Goal: Transaction & Acquisition: Purchase product/service

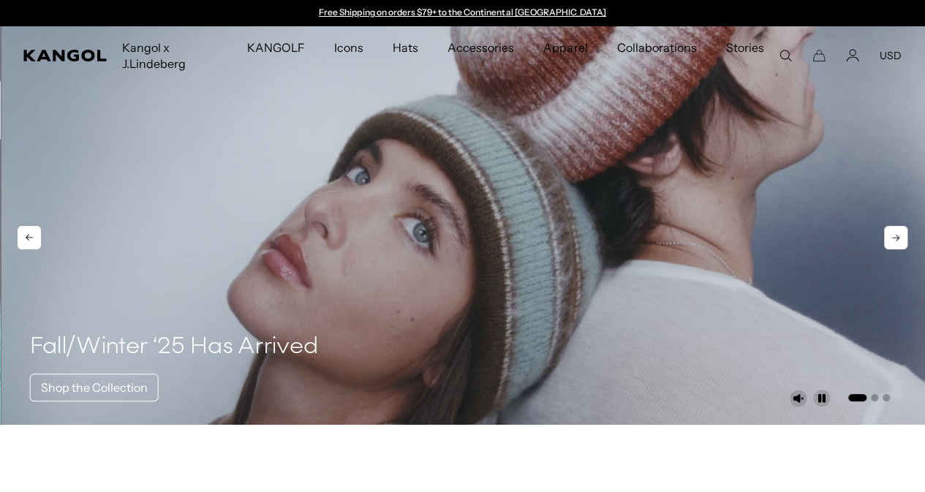
click at [459, 248] on video "1 of 3" at bounding box center [463, 225] width 925 height 398
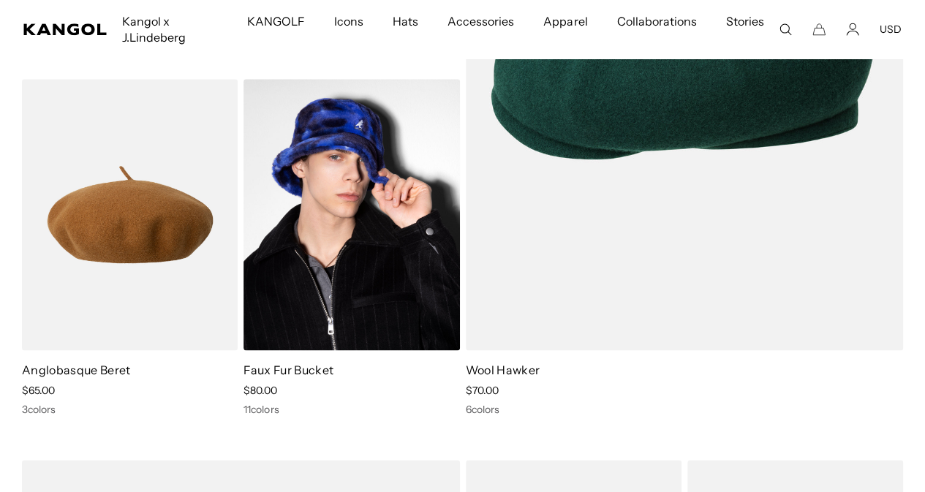
click at [316, 311] on img at bounding box center [351, 214] width 216 height 271
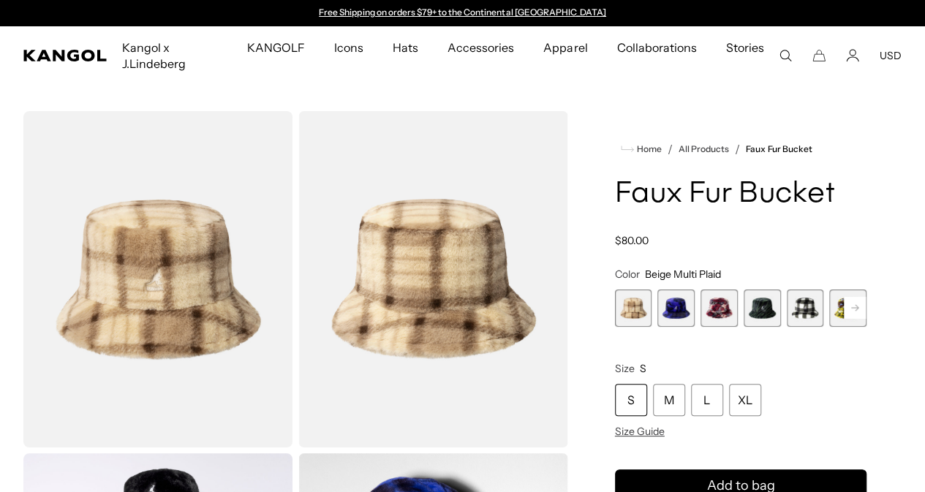
click at [843, 319] on rect at bounding box center [854, 308] width 22 height 22
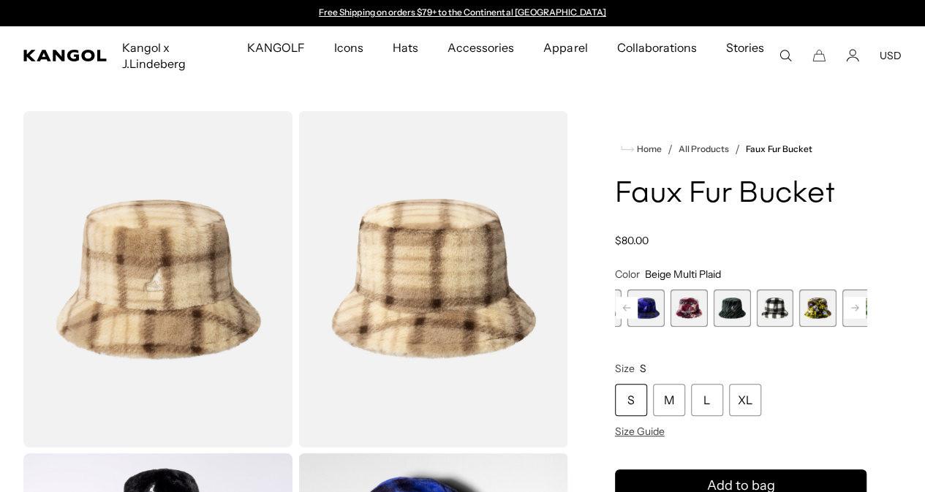
click at [843, 319] on rect at bounding box center [854, 308] width 22 height 22
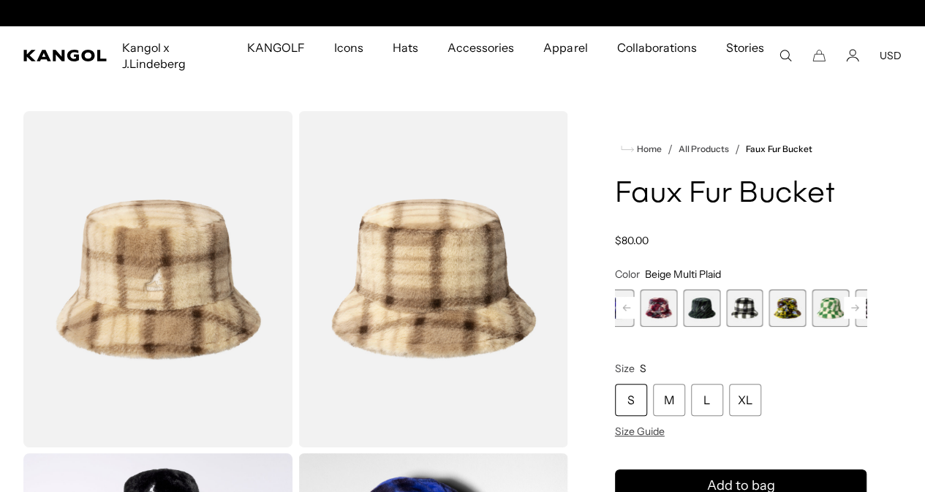
scroll to position [0, 301]
click at [811, 327] on span "7 of 12" at bounding box center [829, 307] width 37 height 37
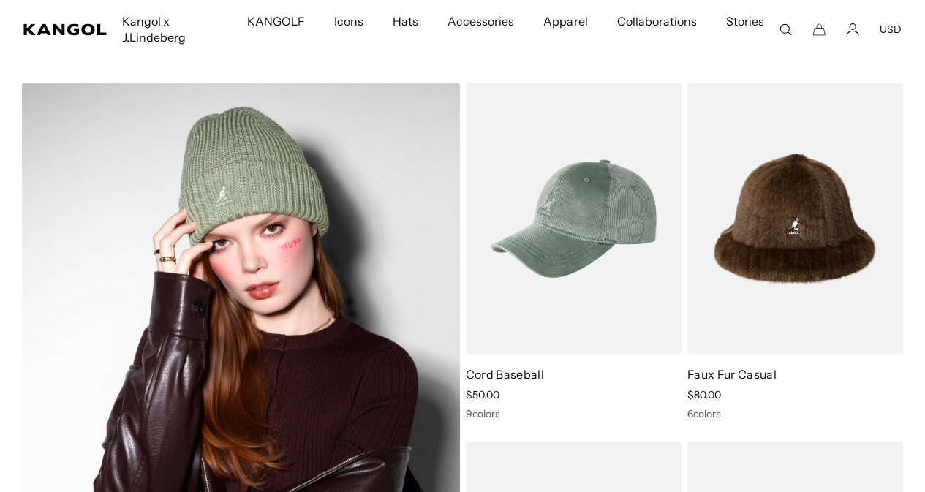
scroll to position [6681, 0]
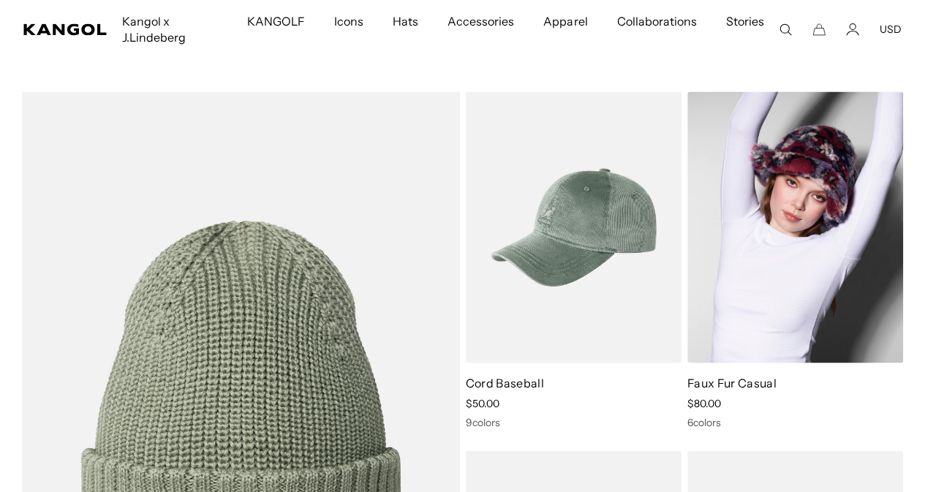
click at [779, 312] on img at bounding box center [795, 226] width 216 height 271
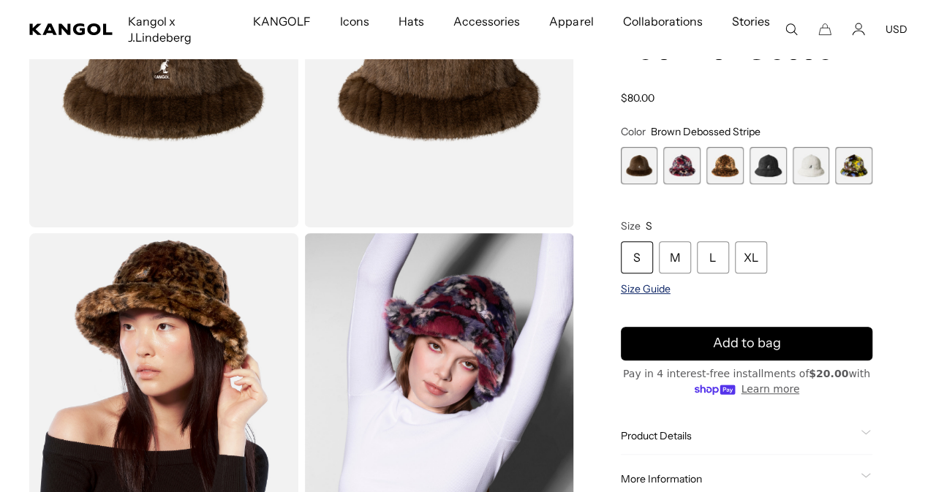
scroll to position [221, 0]
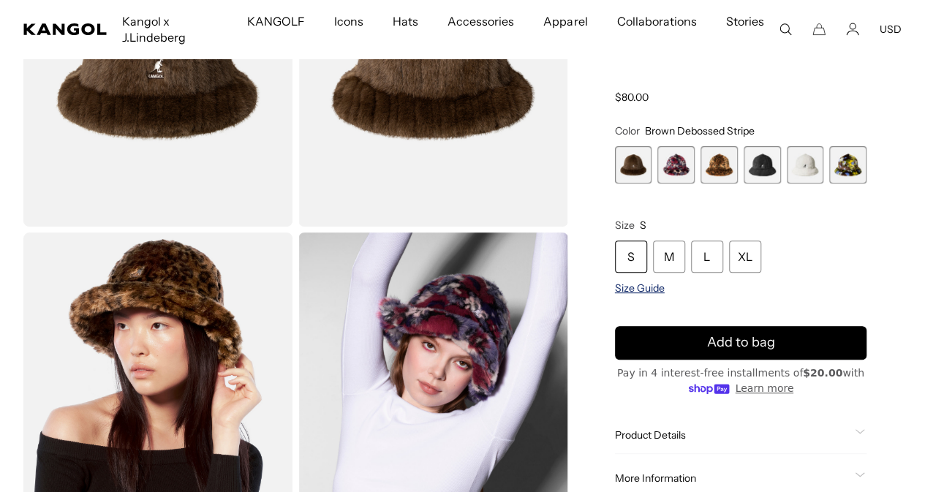
click at [664, 289] on span "Size Guide" at bounding box center [640, 287] width 50 height 13
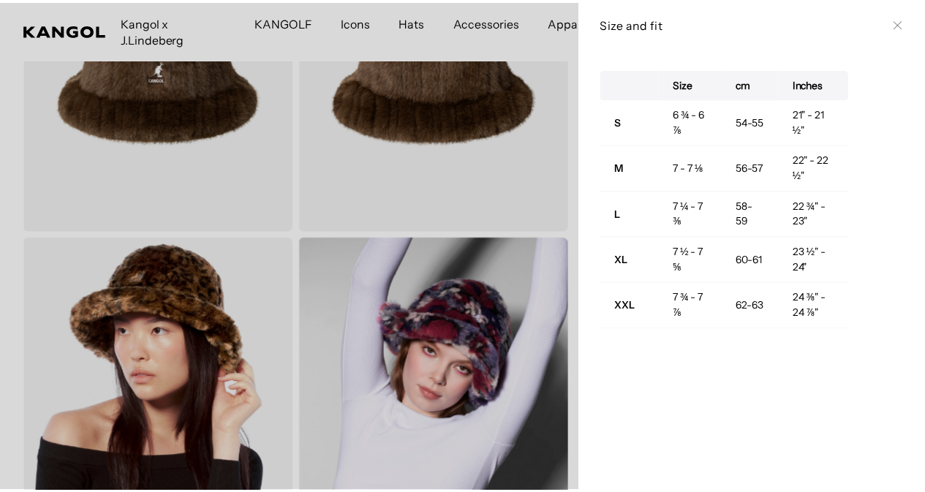
scroll to position [0, 0]
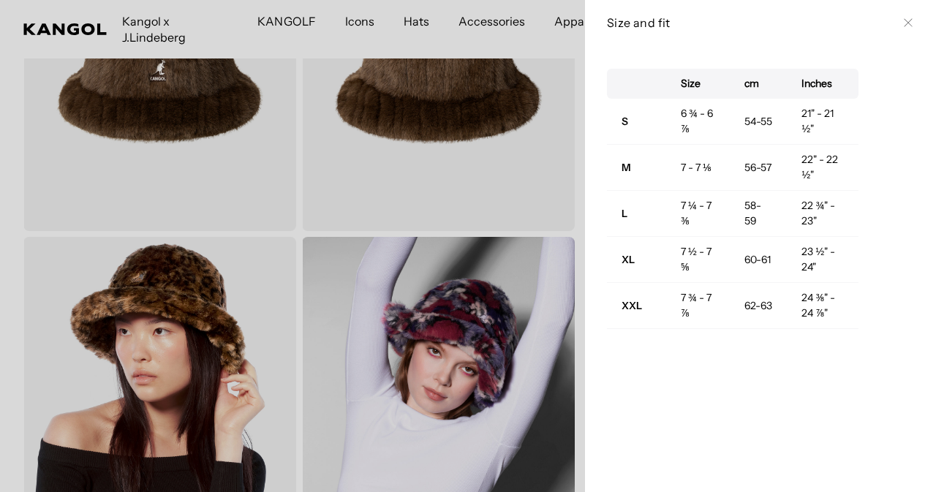
click at [588, 268] on div "Size cm Inches S 6 ¾ - 6 ⅞ 54-55 21" - 21 ½" M 7 - 7 ⅛ 56-57 22" - 22 ½" L 7 ¼ …" at bounding box center [760, 268] width 351 height 447
click at [558, 259] on div at bounding box center [468, 246] width 936 height 492
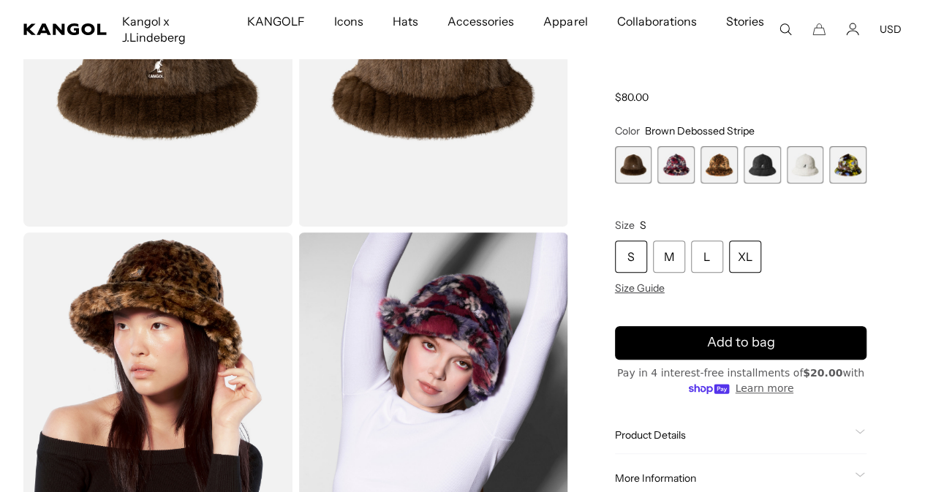
click at [761, 258] on div "XL" at bounding box center [745, 256] width 32 height 32
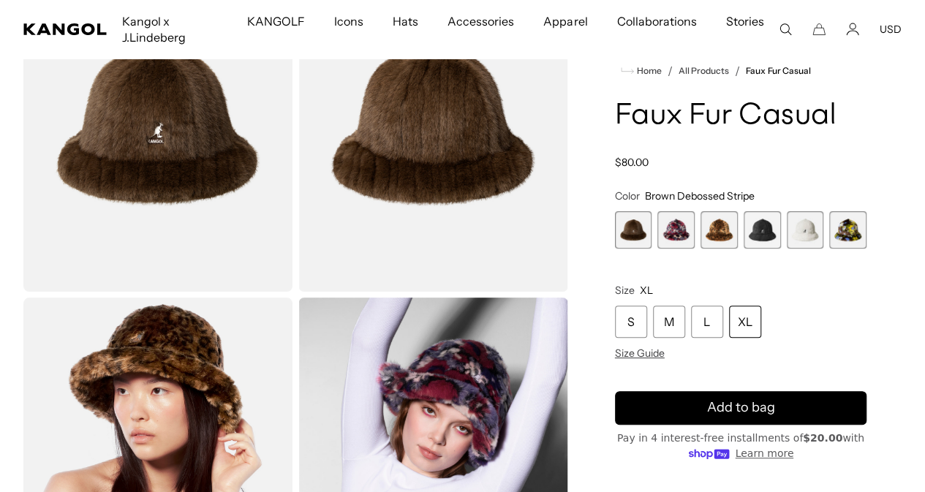
scroll to position [0, 301]
click at [689, 233] on span "2 of 6" at bounding box center [675, 229] width 37 height 37
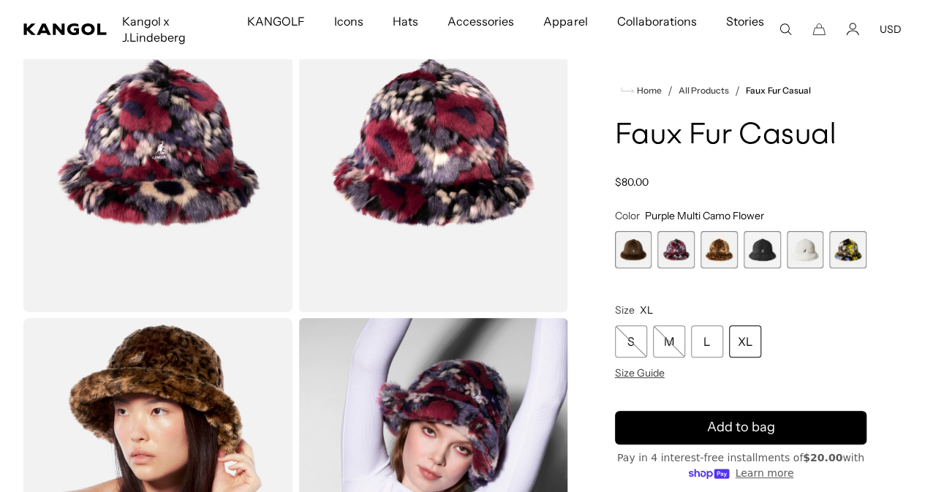
click at [723, 254] on span "3 of 6" at bounding box center [718, 249] width 37 height 37
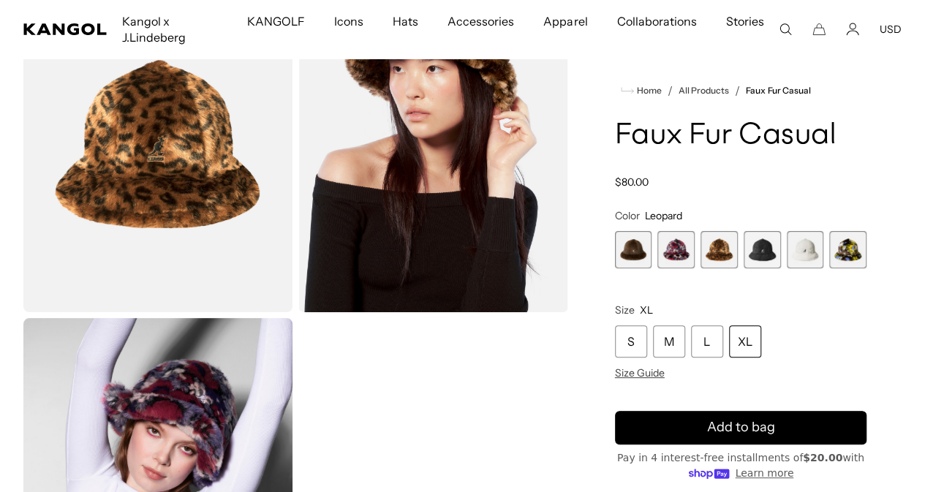
scroll to position [113, 0]
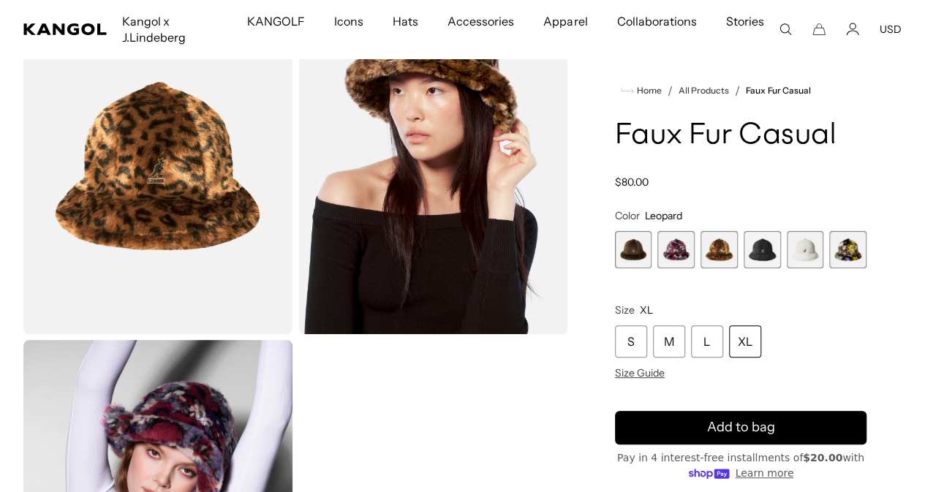
click at [751, 268] on span "4 of 6" at bounding box center [761, 249] width 37 height 37
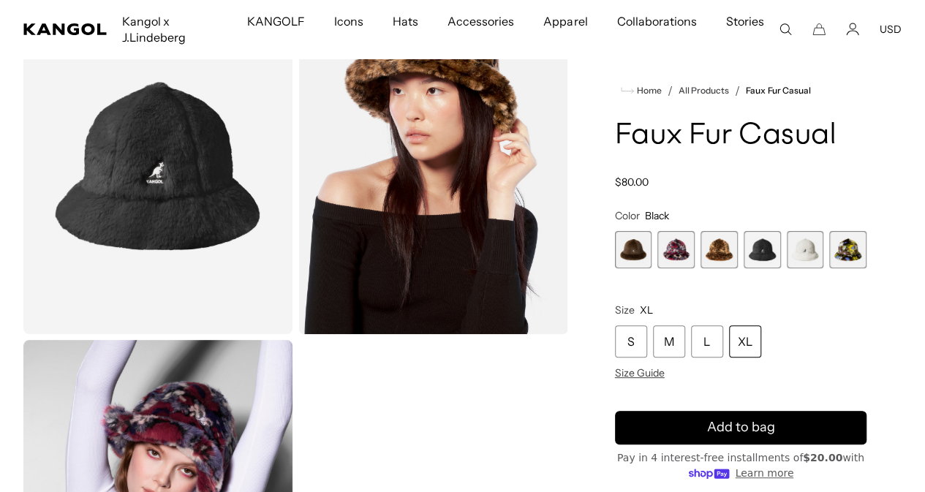
scroll to position [0, 301]
click at [764, 268] on span "4 of 6" at bounding box center [761, 249] width 37 height 37
click at [798, 268] on div "Brown Debossed Stripe Variant sold out or unavailable Purple Multi Camo Flower …" at bounding box center [740, 249] width 251 height 37
click at [792, 268] on span "5 of 6" at bounding box center [804, 249] width 37 height 37
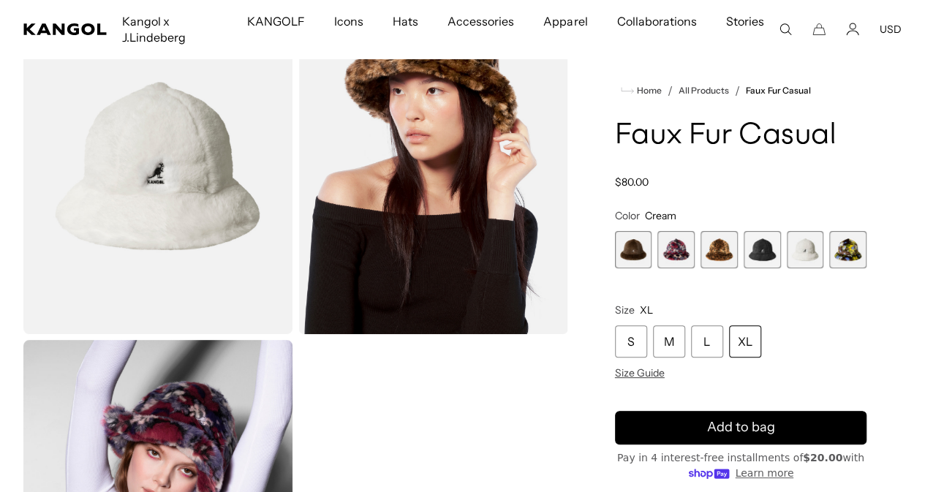
click at [829, 268] on span "6 of 6" at bounding box center [847, 249] width 37 height 37
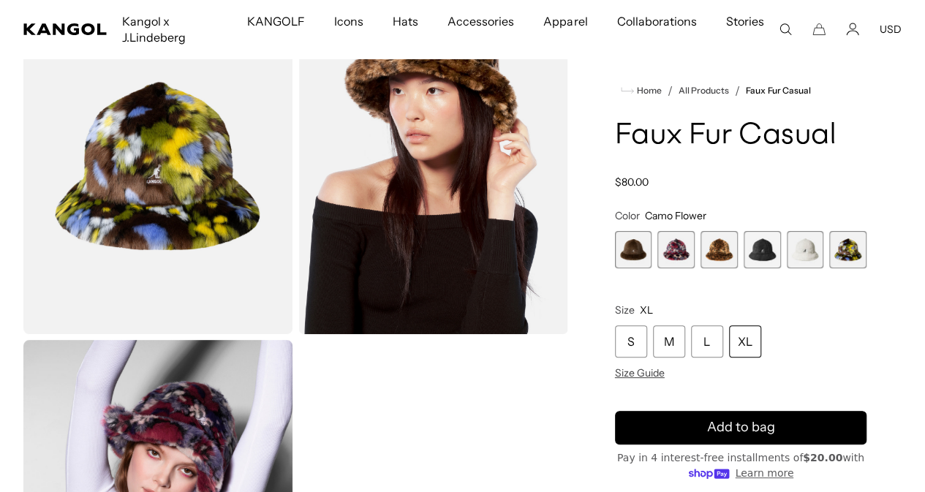
scroll to position [0, 301]
click at [725, 268] on span "3 of 6" at bounding box center [718, 249] width 37 height 37
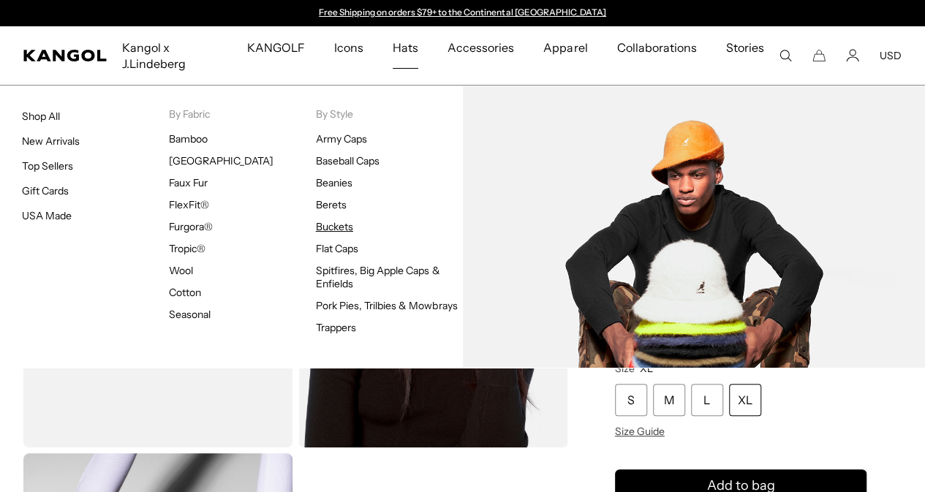
click at [330, 226] on link "Buckets" at bounding box center [334, 226] width 37 height 13
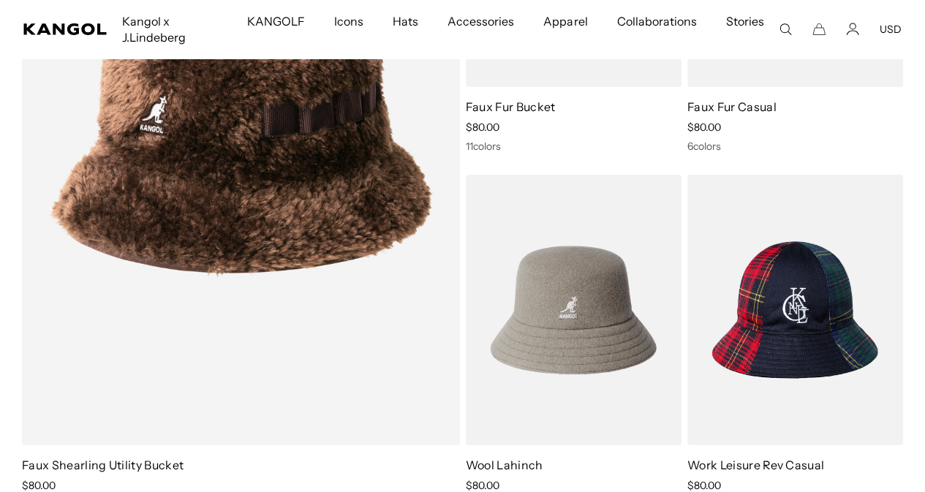
scroll to position [2551, 0]
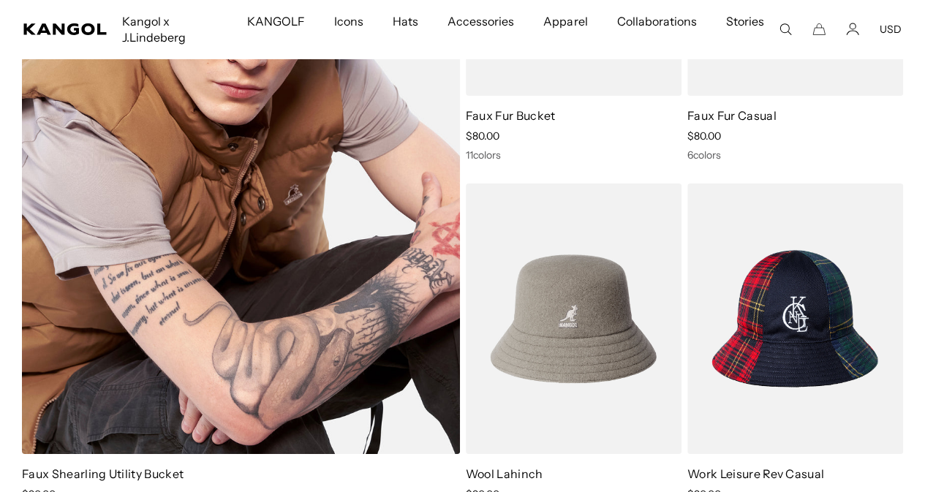
click at [112, 298] on img at bounding box center [241, 139] width 438 height 629
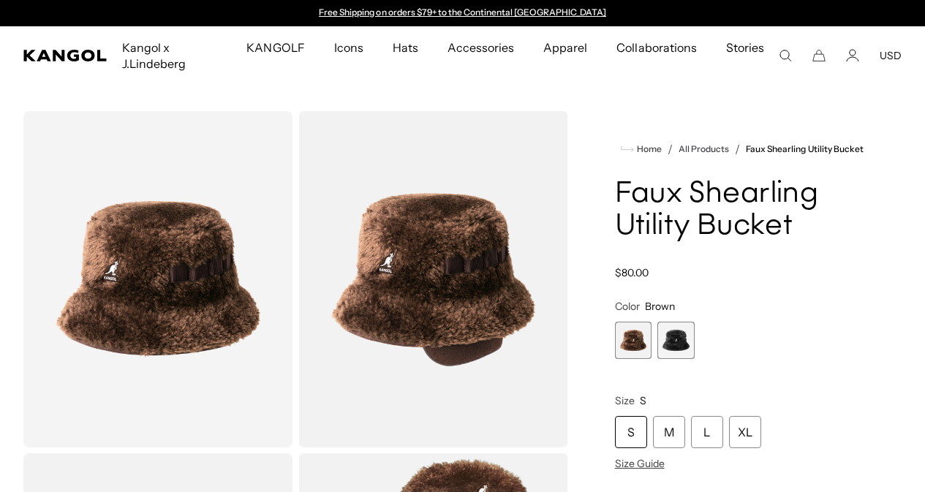
scroll to position [235, 0]
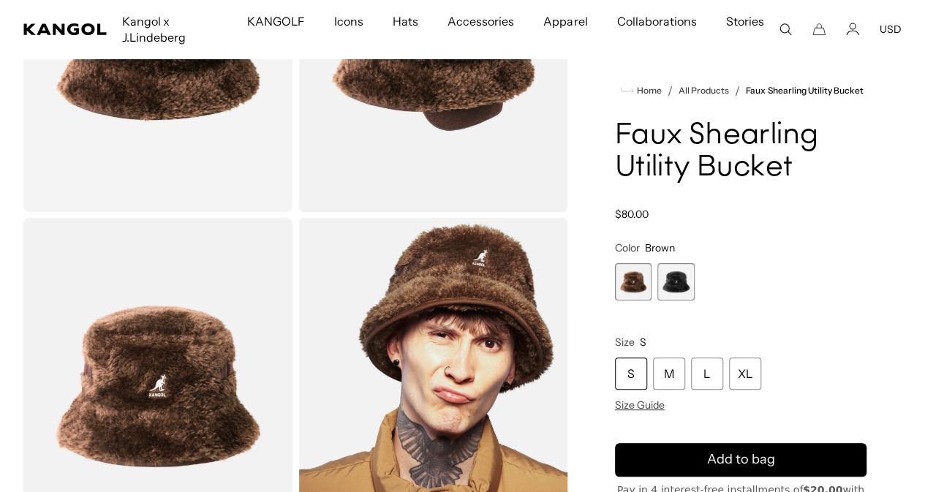
click at [694, 300] on span "2 of 2" at bounding box center [675, 281] width 37 height 37
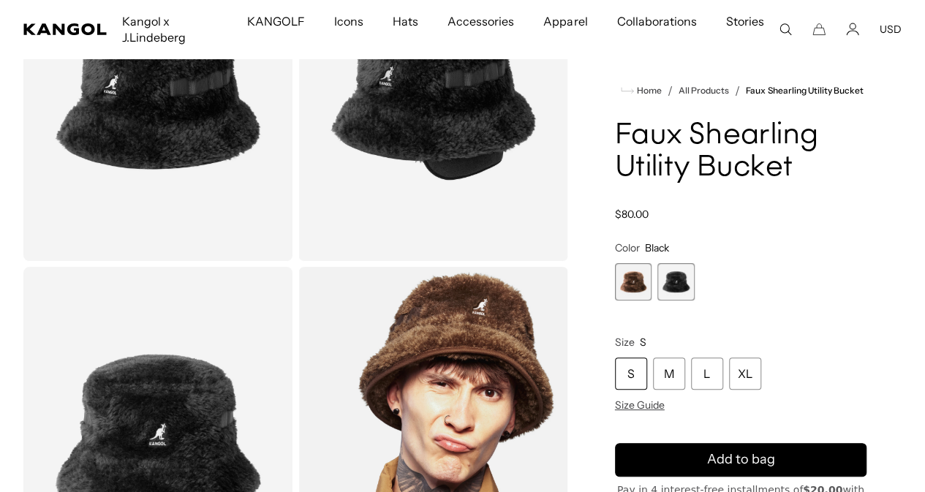
scroll to position [0, 301]
click at [669, 254] on legend "Color Black" at bounding box center [642, 247] width 54 height 13
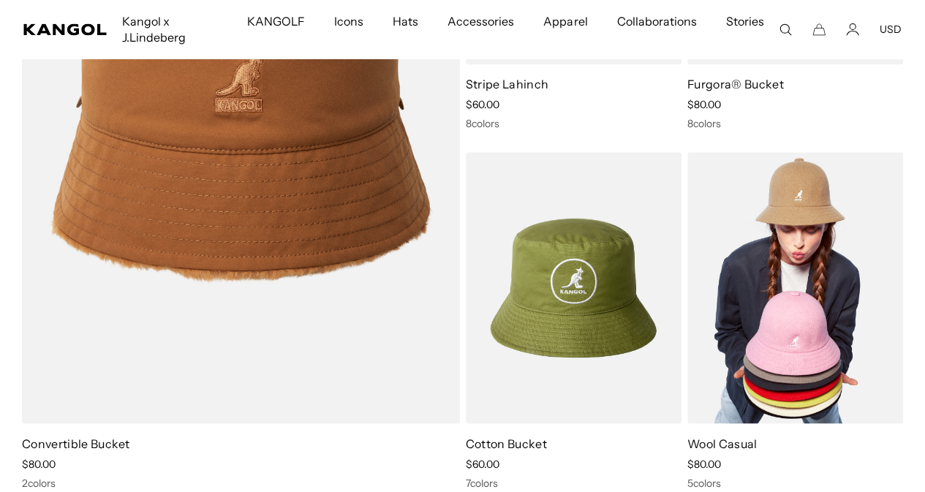
click at [770, 242] on img at bounding box center [795, 287] width 216 height 271
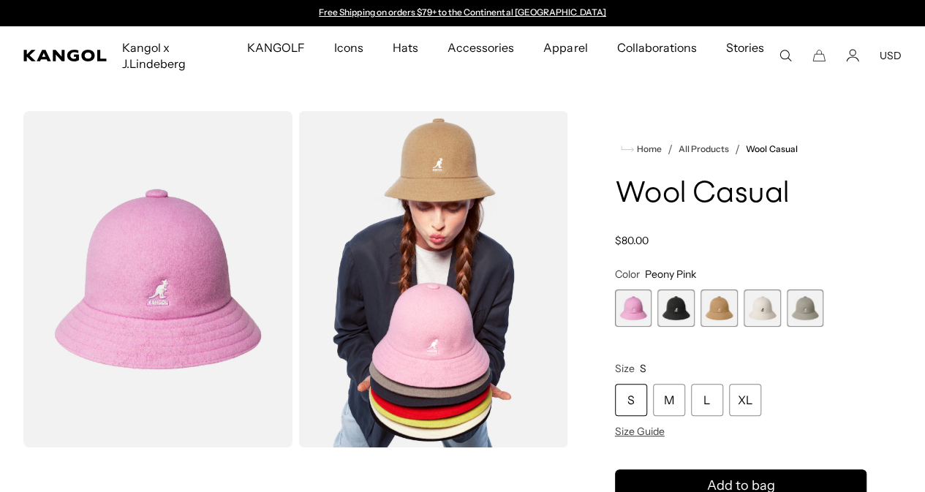
click at [694, 302] on span "2 of 5" at bounding box center [675, 307] width 37 height 37
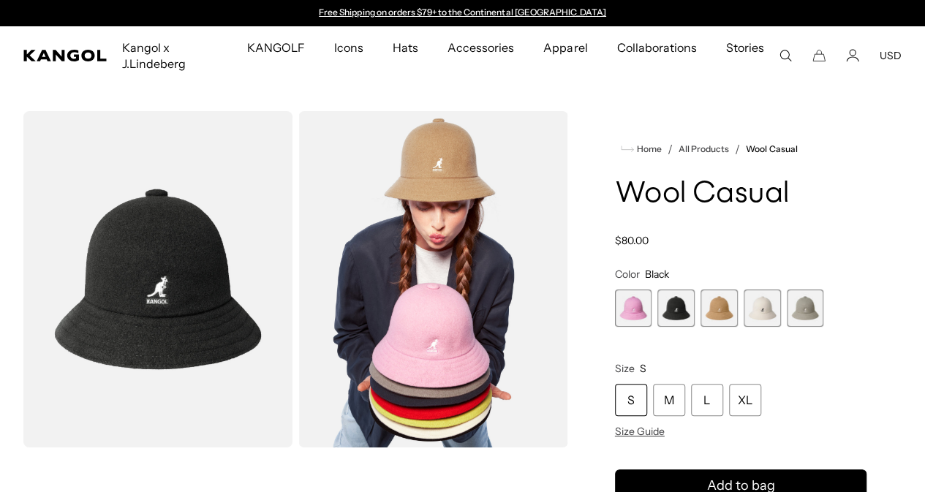
click at [753, 307] on span "4 of 5" at bounding box center [761, 307] width 37 height 37
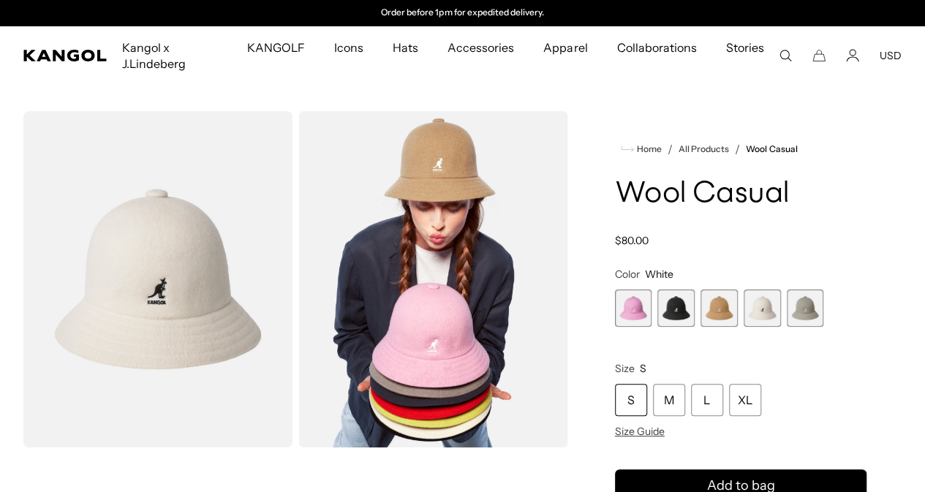
click at [786, 307] on span "5 of 5" at bounding box center [804, 307] width 37 height 37
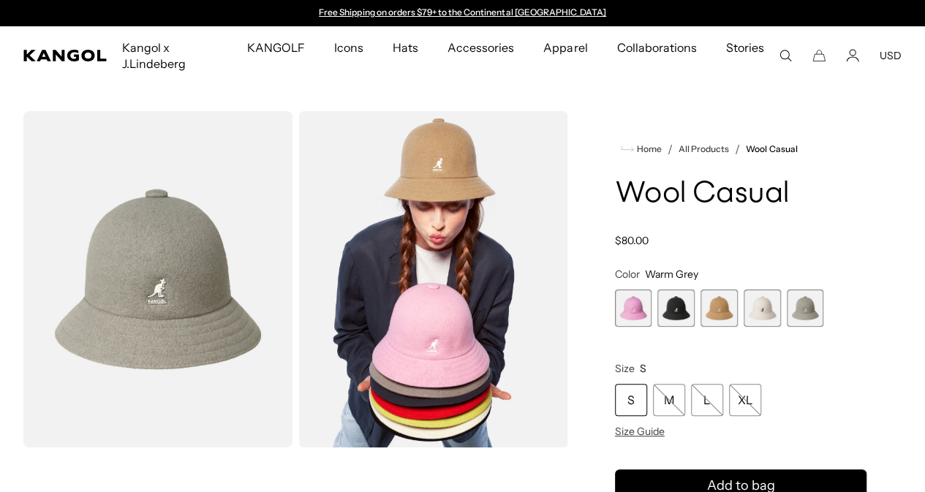
click at [724, 303] on span "3 of 5" at bounding box center [718, 307] width 37 height 37
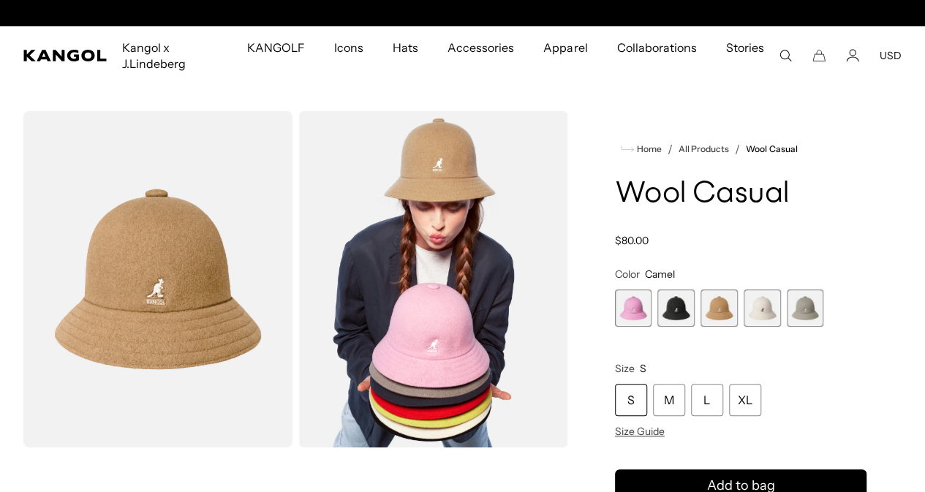
scroll to position [0, 301]
click at [694, 305] on span "2 of 5" at bounding box center [675, 307] width 37 height 37
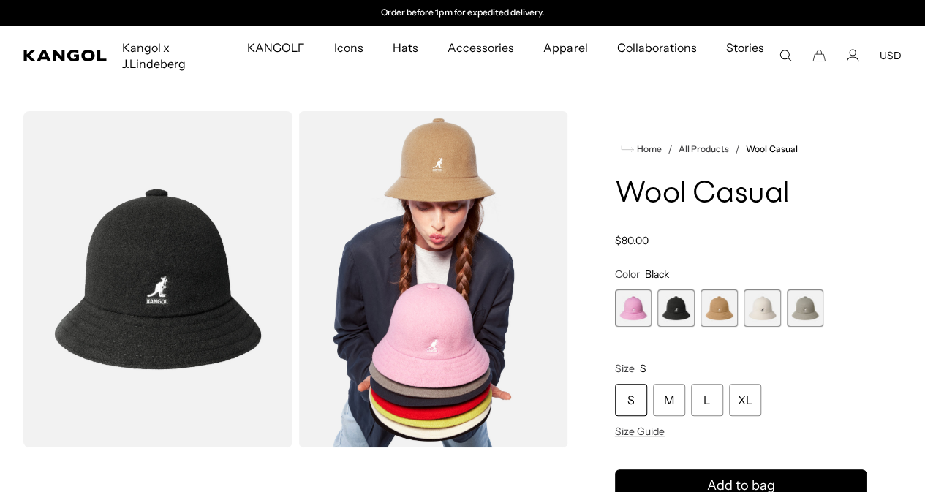
click at [652, 303] on span "1 of 5" at bounding box center [633, 307] width 37 height 37
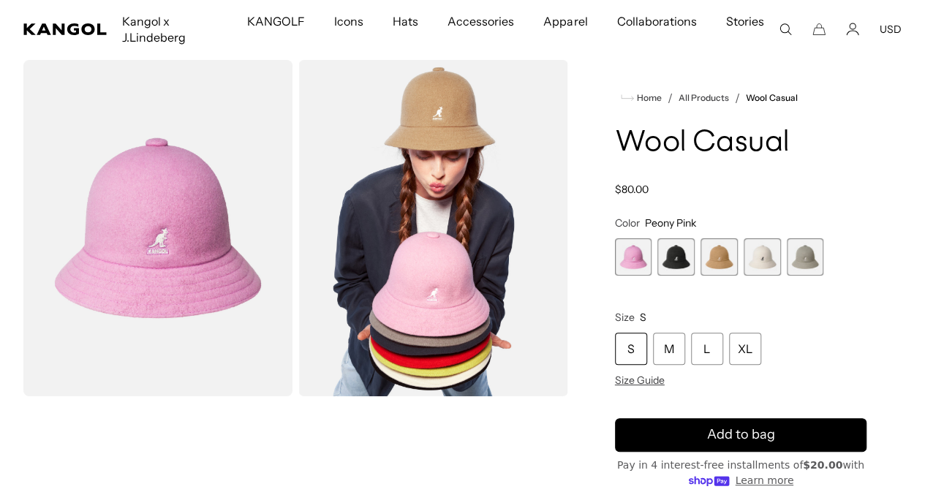
scroll to position [0, 301]
click at [729, 248] on span "3 of 5" at bounding box center [718, 256] width 37 height 37
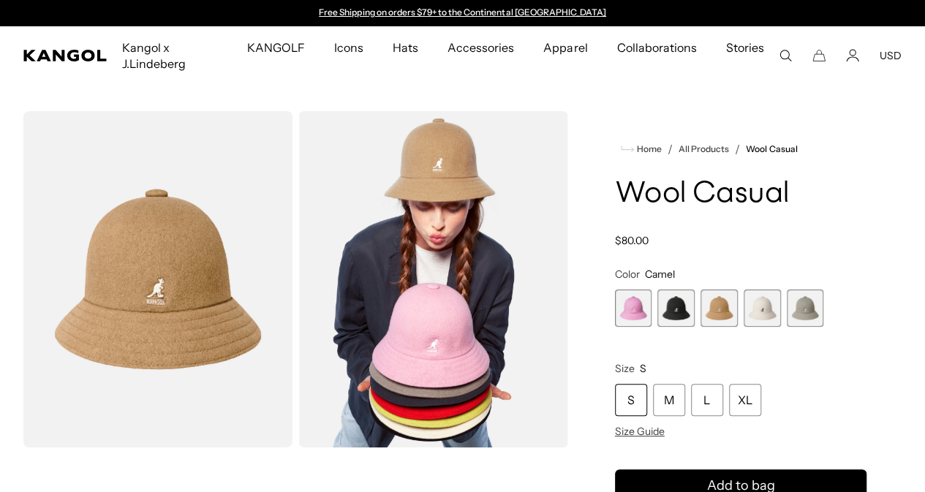
click at [763, 305] on span "4 of 5" at bounding box center [761, 307] width 37 height 37
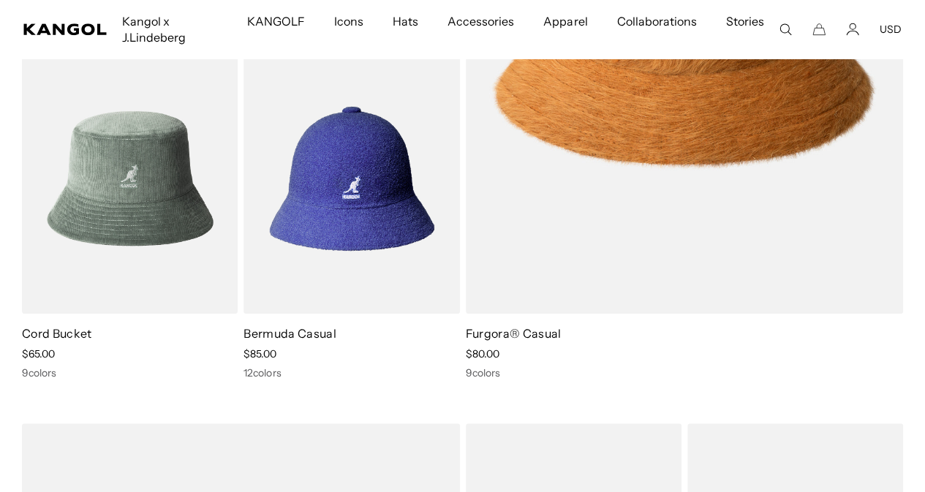
scroll to position [488, 0]
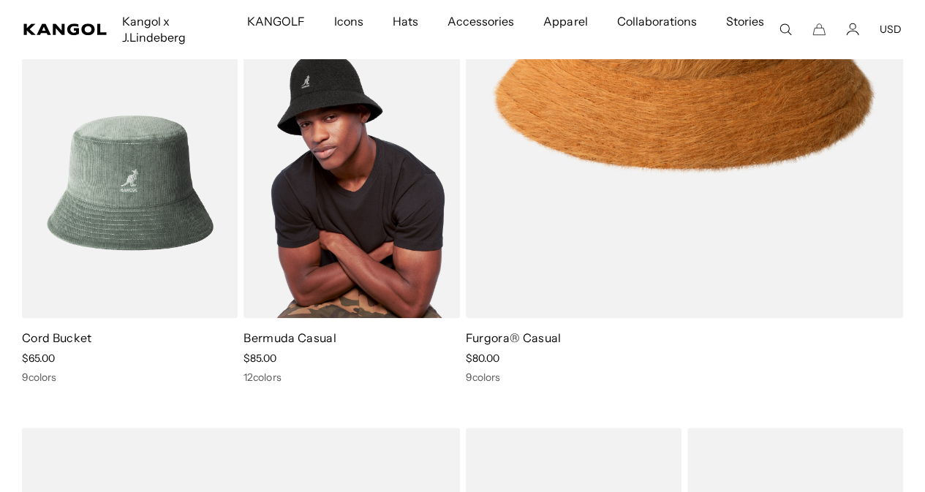
click at [344, 157] on img at bounding box center [351, 183] width 216 height 271
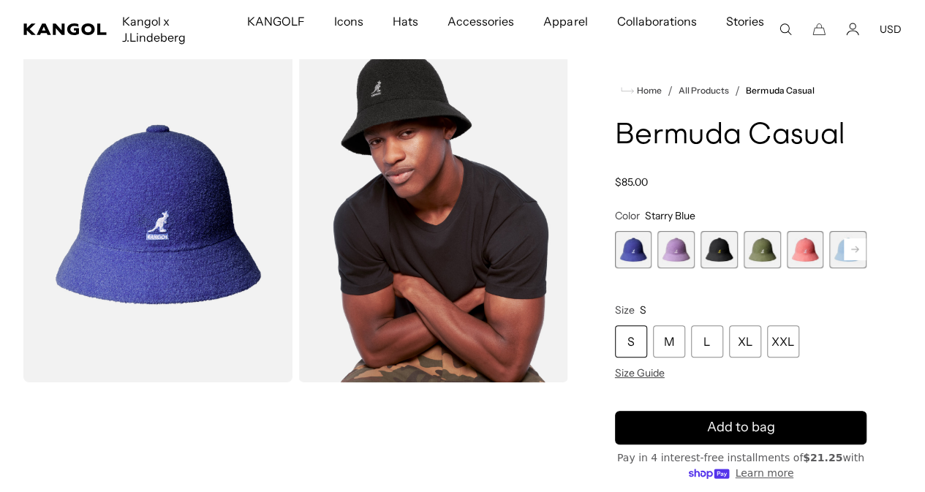
click at [843, 260] on rect at bounding box center [854, 249] width 22 height 22
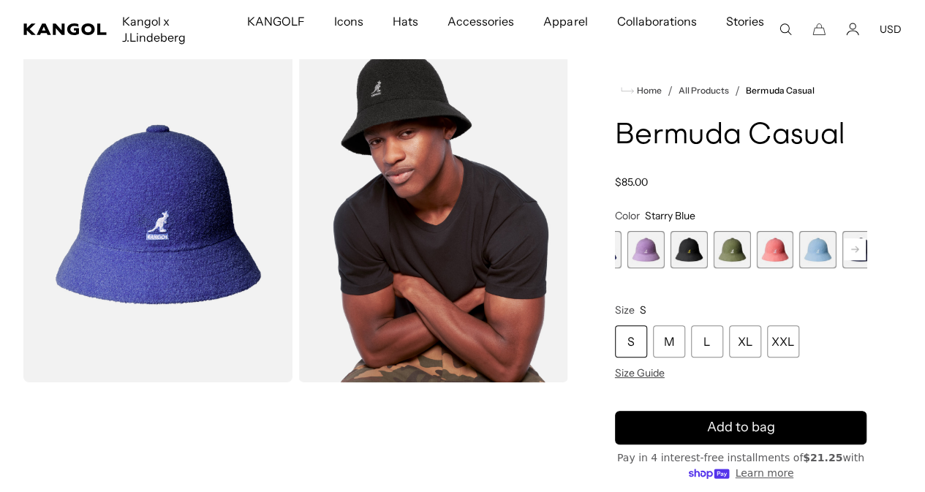
click at [851, 252] on icon at bounding box center [854, 249] width 7 height 6
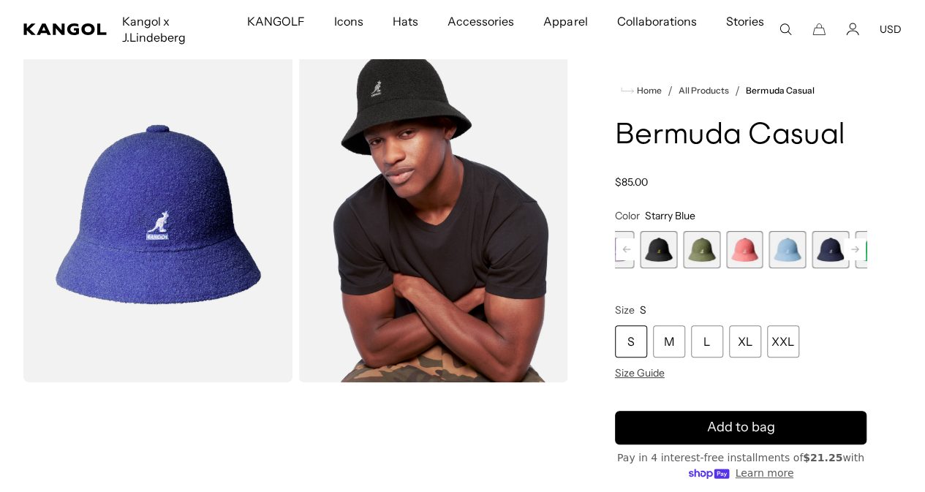
click at [851, 252] on icon at bounding box center [854, 249] width 7 height 6
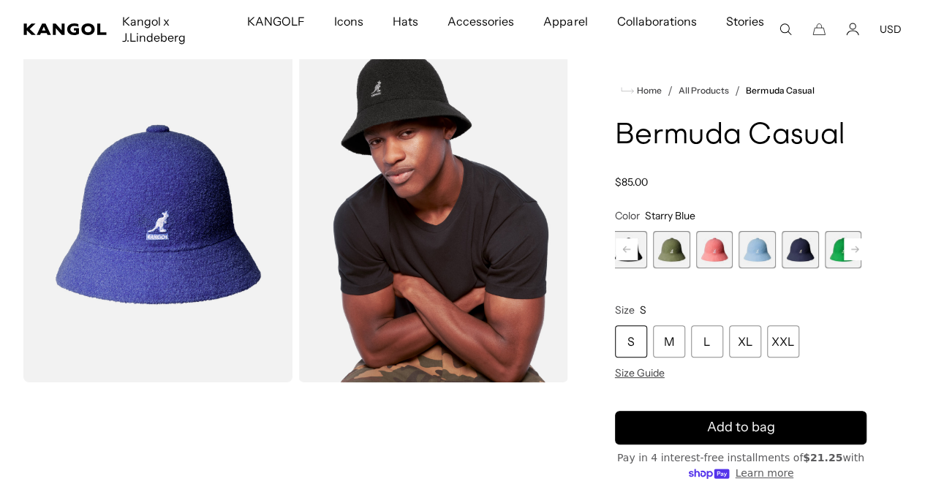
click at [851, 252] on icon at bounding box center [854, 249] width 7 height 6
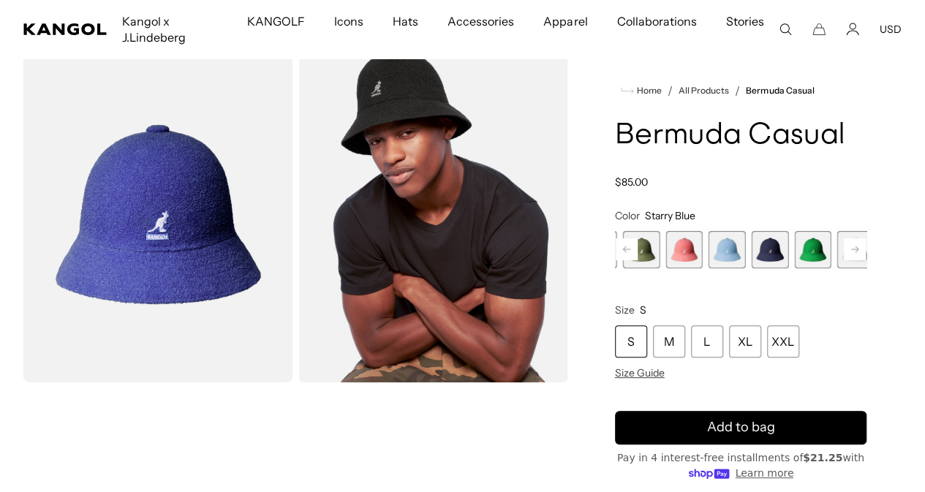
click at [851, 252] on icon at bounding box center [854, 249] width 7 height 6
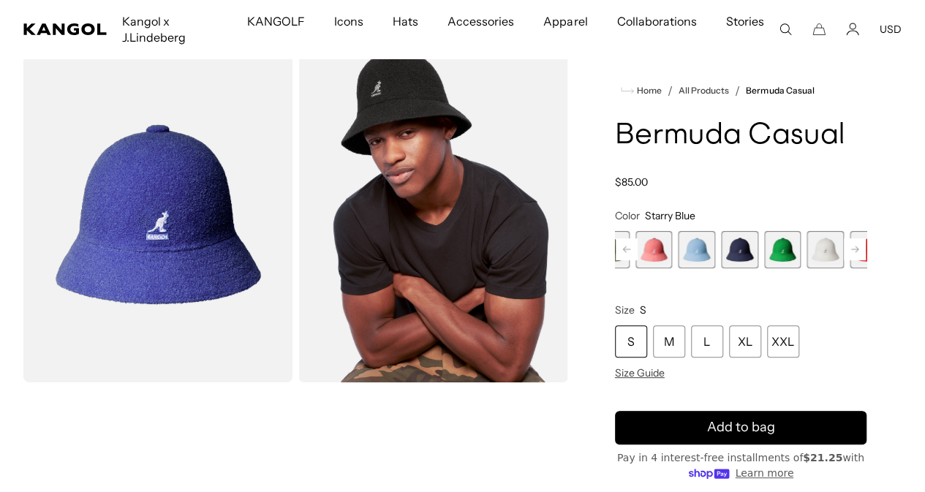
click at [851, 252] on icon at bounding box center [854, 249] width 7 height 6
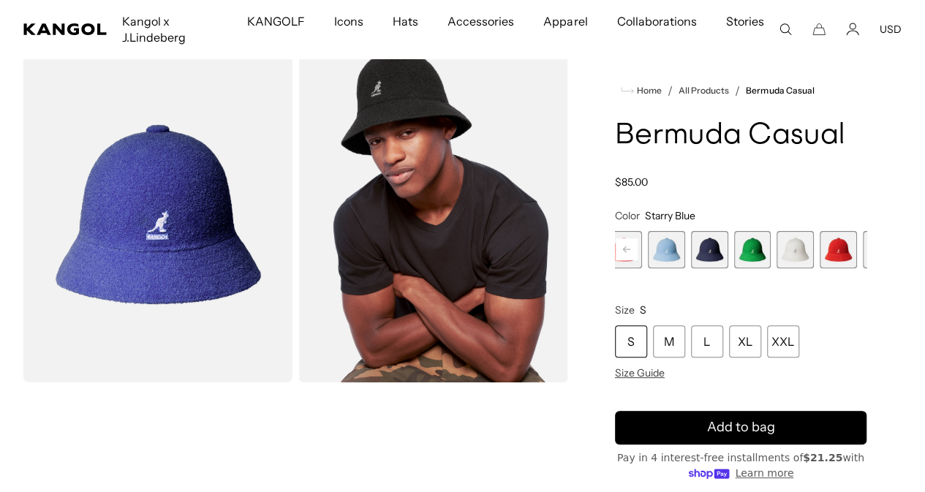
click at [819, 268] on span "10 of 12" at bounding box center [837, 249] width 37 height 37
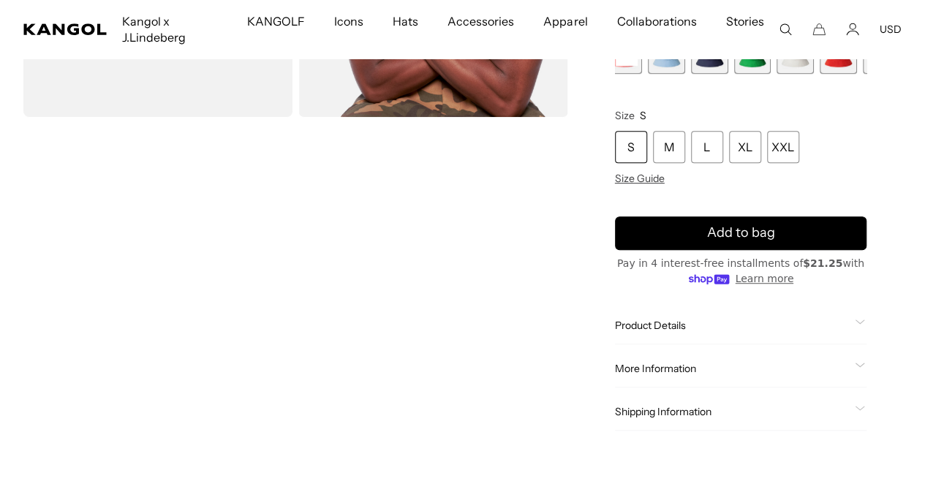
scroll to position [460, 0]
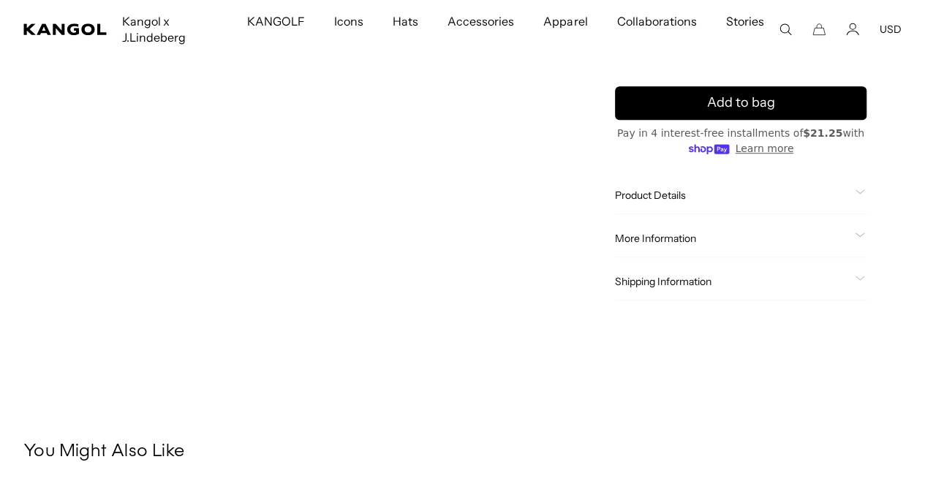
click at [718, 202] on span "Product Details" at bounding box center [732, 195] width 234 height 13
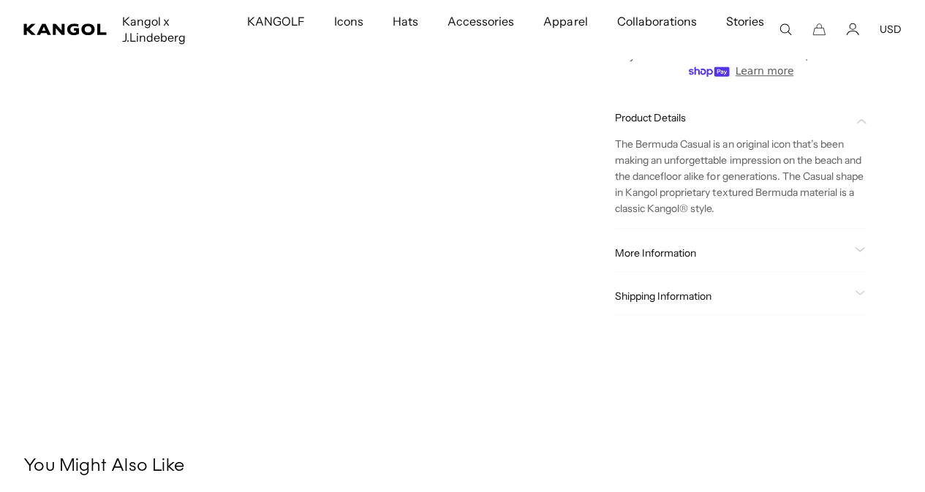
scroll to position [0, 301]
click at [718, 185] on div "The Bermuda Casual is an original icon that’s been making an unforgettable impr…" at bounding box center [740, 170] width 251 height 92
click at [715, 124] on span "Product Details" at bounding box center [732, 117] width 234 height 13
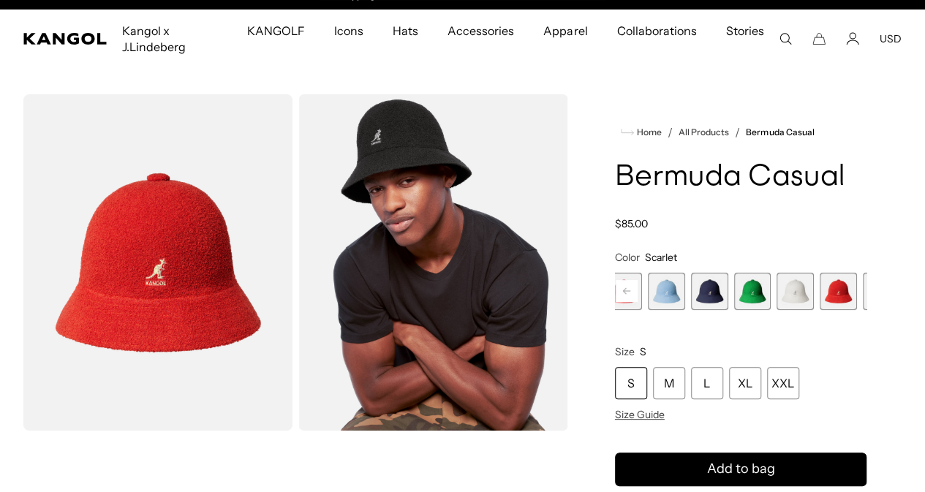
scroll to position [0, 0]
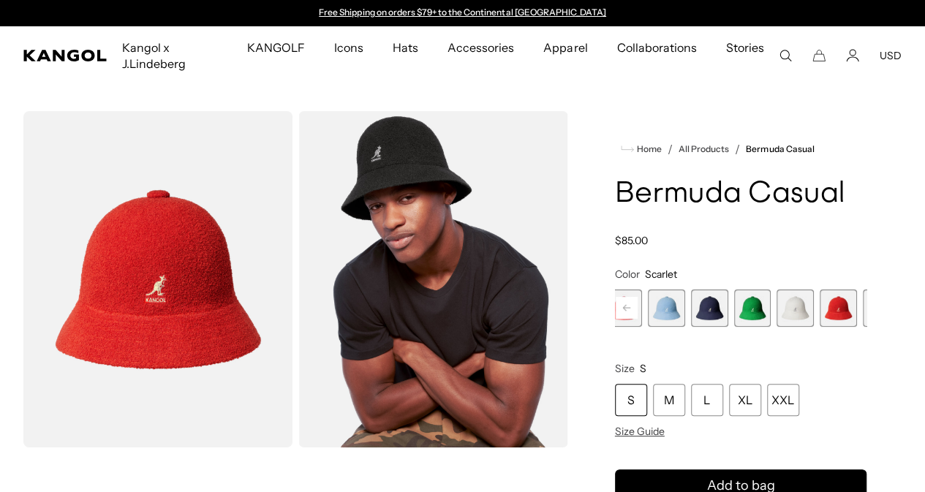
click at [862, 327] on span "11 of 12" at bounding box center [880, 307] width 37 height 37
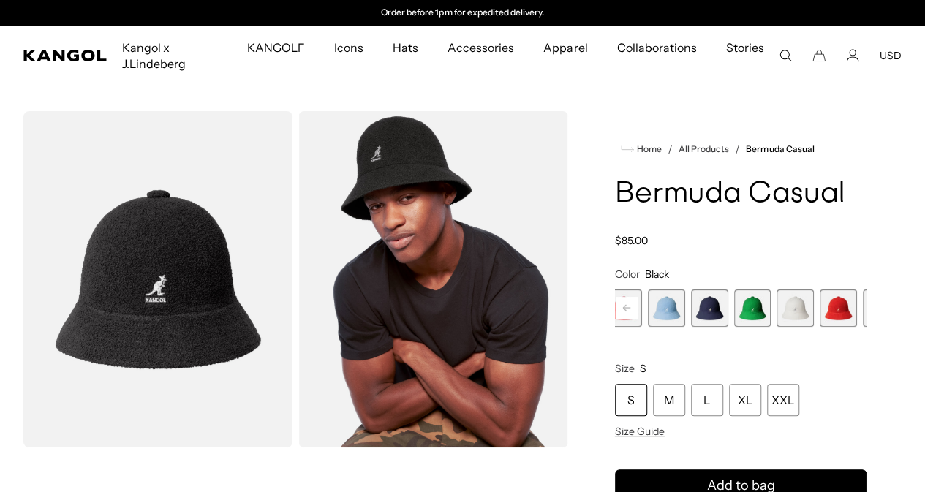
click at [905, 327] on span "12 of 12" at bounding box center [923, 307] width 37 height 37
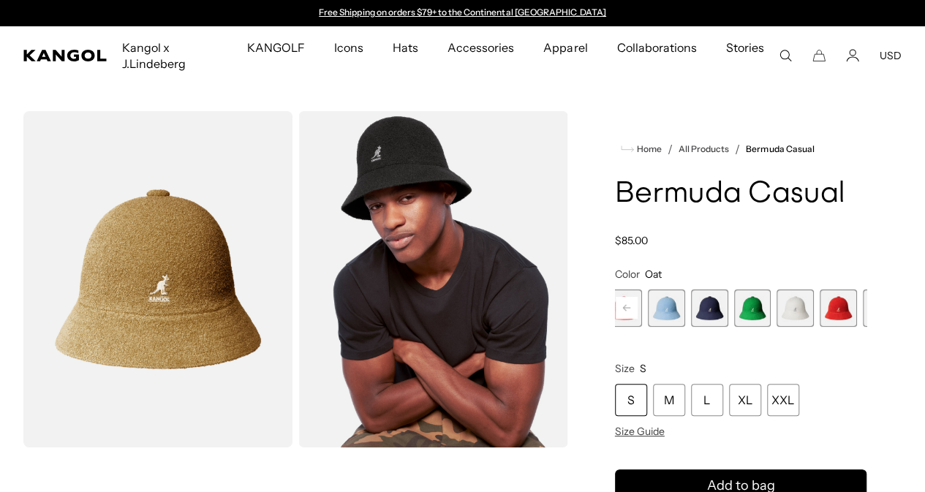
click at [734, 325] on span "8 of 12" at bounding box center [752, 307] width 37 height 37
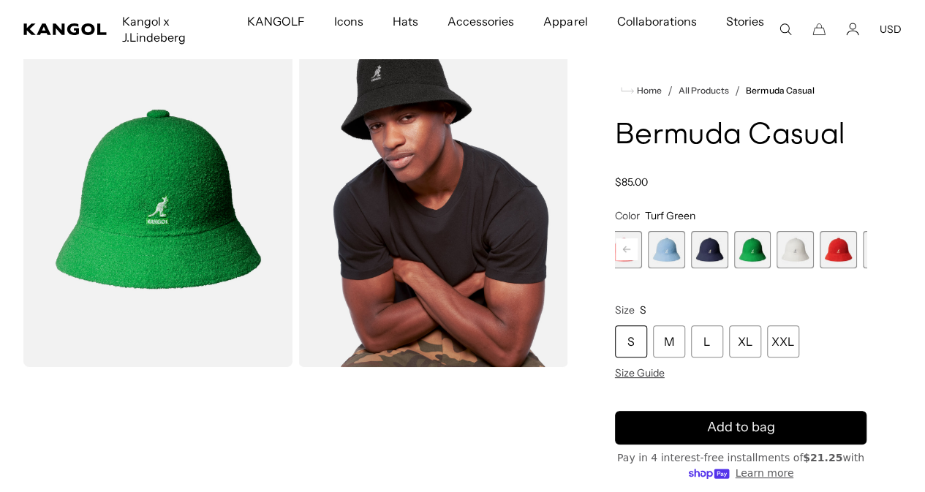
scroll to position [79, 0]
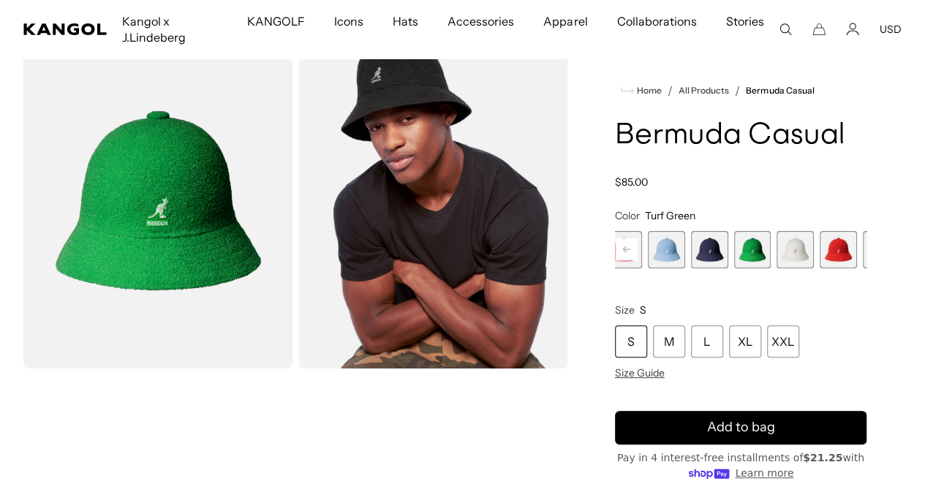
click at [637, 260] on rect at bounding box center [626, 249] width 22 height 22
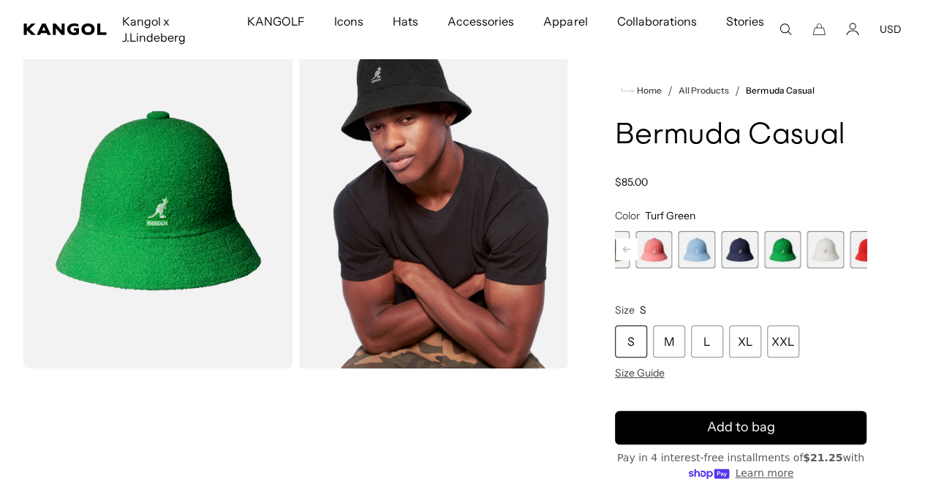
click at [637, 260] on rect at bounding box center [626, 249] width 22 height 22
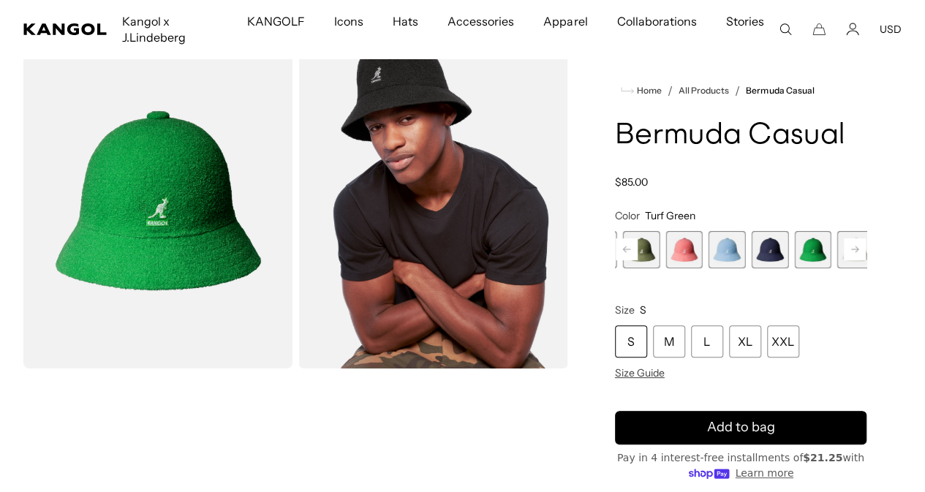
click at [637, 260] on rect at bounding box center [626, 249] width 22 height 22
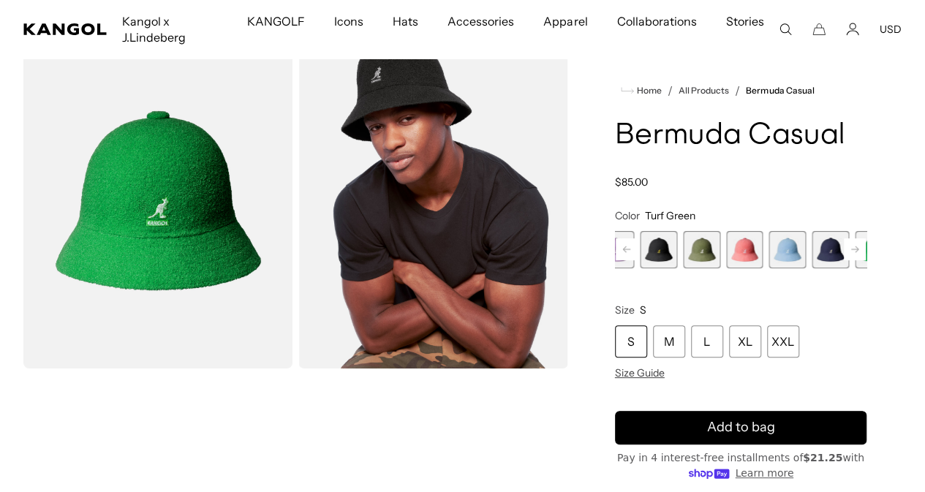
click at [768, 268] on span "6 of 12" at bounding box center [786, 249] width 37 height 37
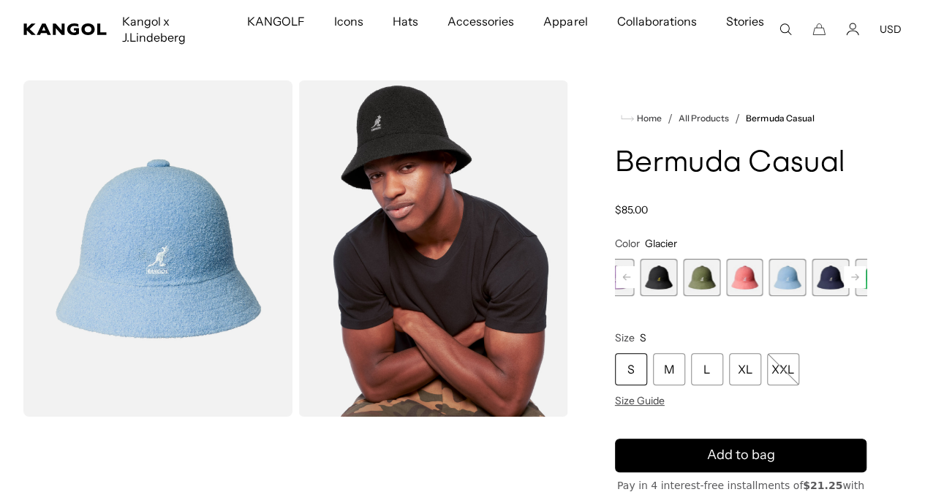
click at [700, 296] on span "4 of 12" at bounding box center [701, 277] width 37 height 37
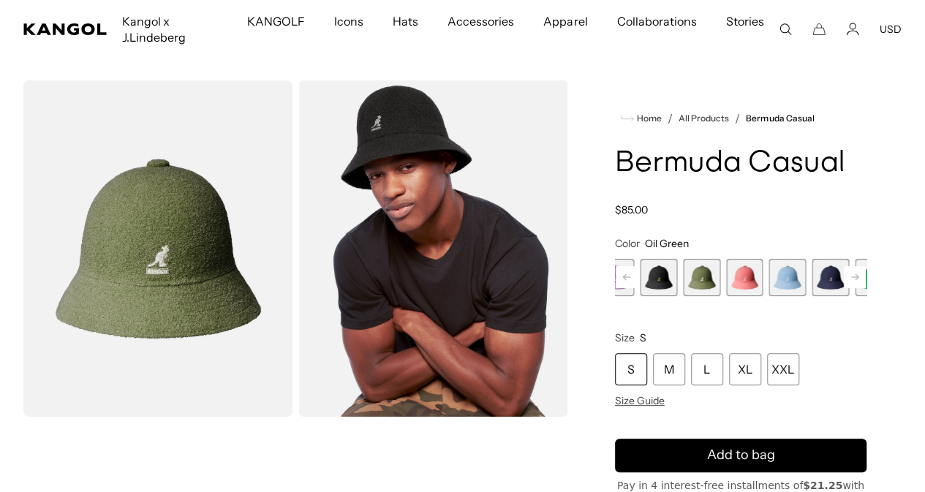
scroll to position [0, 301]
click at [843, 288] on rect at bounding box center [854, 277] width 22 height 22
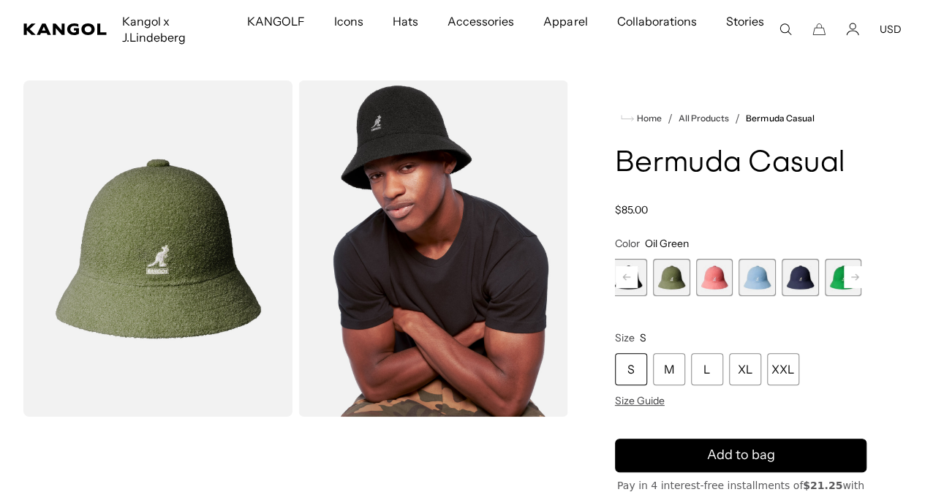
click at [824, 296] on span "8 of 12" at bounding box center [842, 277] width 37 height 37
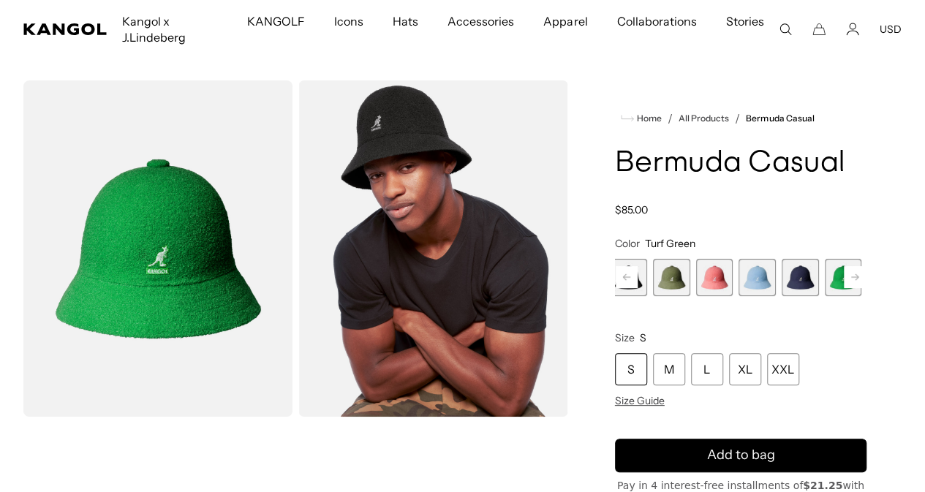
click at [637, 288] on rect at bounding box center [626, 277] width 22 height 22
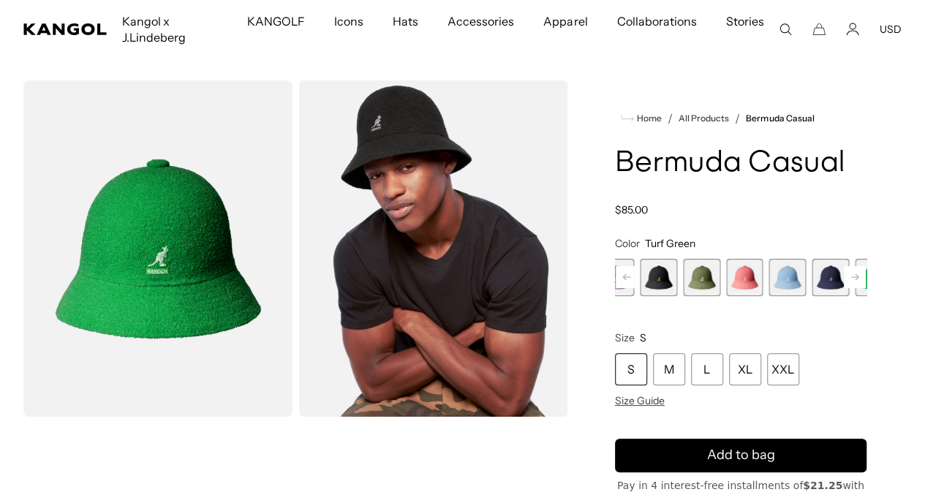
click at [637, 288] on rect at bounding box center [626, 277] width 22 height 22
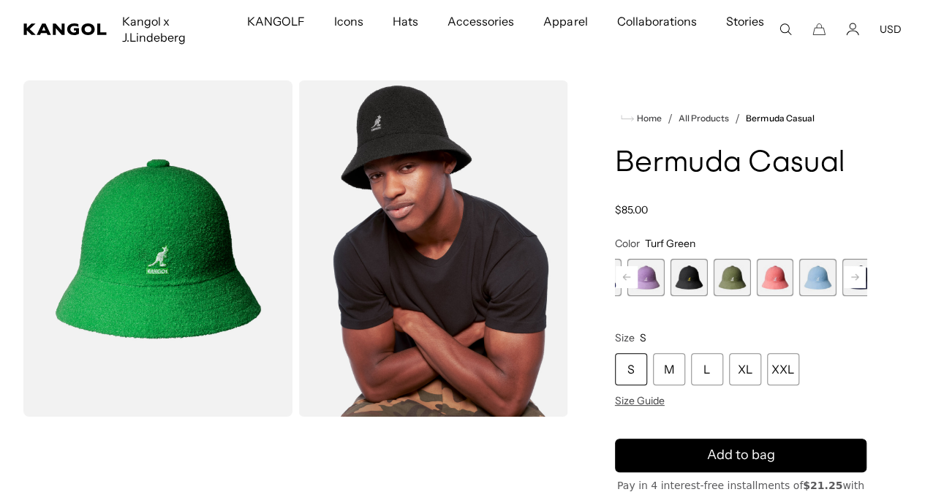
click at [637, 288] on rect at bounding box center [626, 277] width 22 height 22
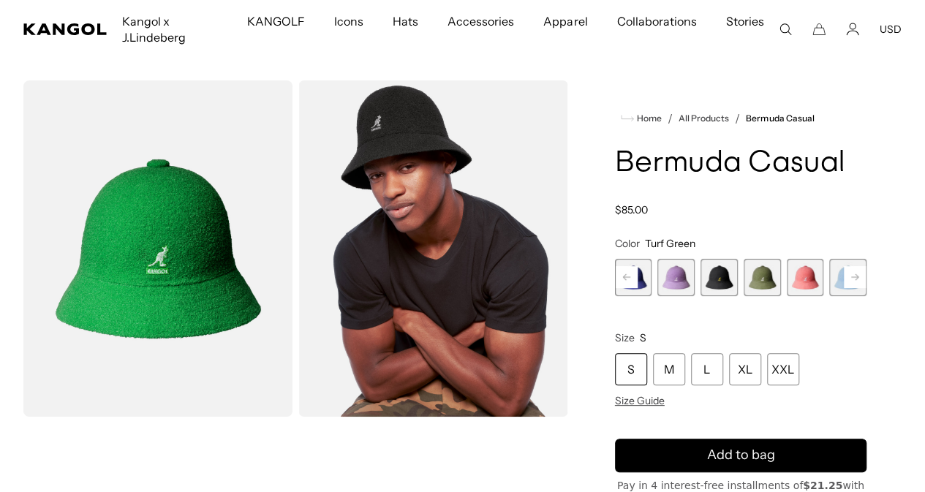
scroll to position [0, 301]
click at [637, 288] on rect at bounding box center [626, 277] width 22 height 22
click at [652, 296] on span "1 of 12" at bounding box center [633, 277] width 37 height 37
click at [683, 296] on span "2 of 12" at bounding box center [675, 277] width 37 height 37
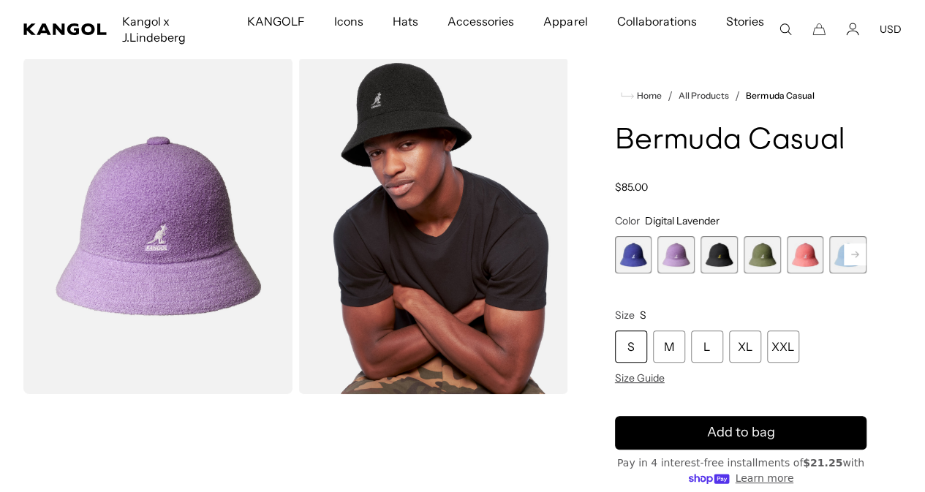
scroll to position [0, 301]
click at [843, 265] on rect at bounding box center [854, 254] width 22 height 22
click at [799, 273] on span "6 of 12" at bounding box center [817, 254] width 37 height 37
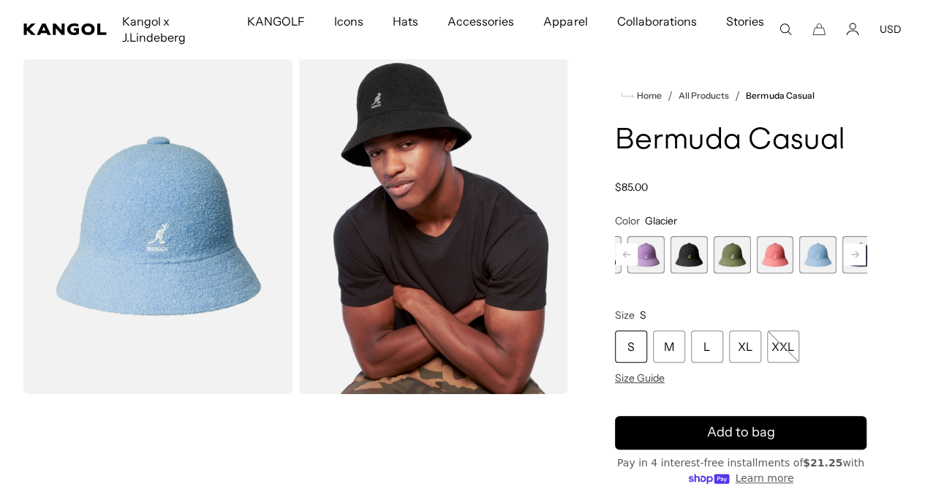
click at [801, 273] on div "Starry Blue Variant sold out or unavailable Digital Lavender Variant sold out o…" at bounding box center [740, 254] width 251 height 37
click at [843, 265] on rect at bounding box center [854, 254] width 22 height 22
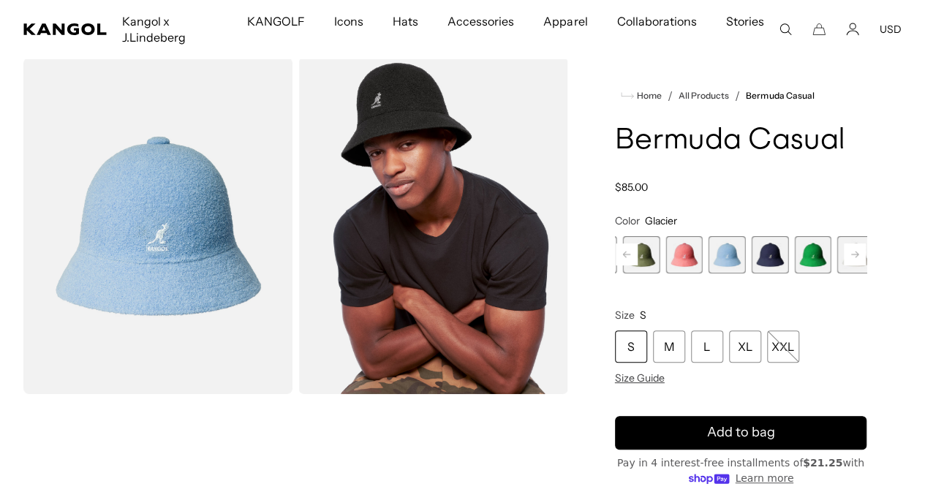
click at [843, 265] on rect at bounding box center [854, 254] width 22 height 22
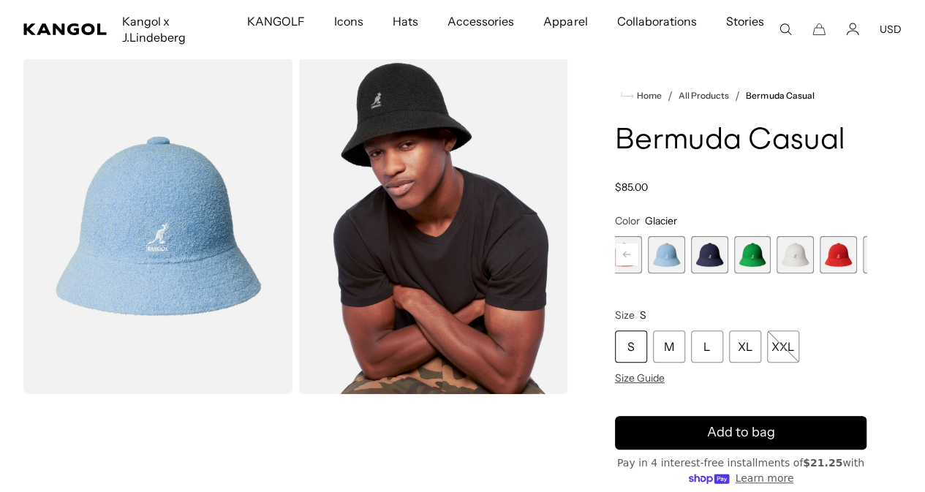
click at [905, 273] on span "12 of 12" at bounding box center [923, 254] width 37 height 37
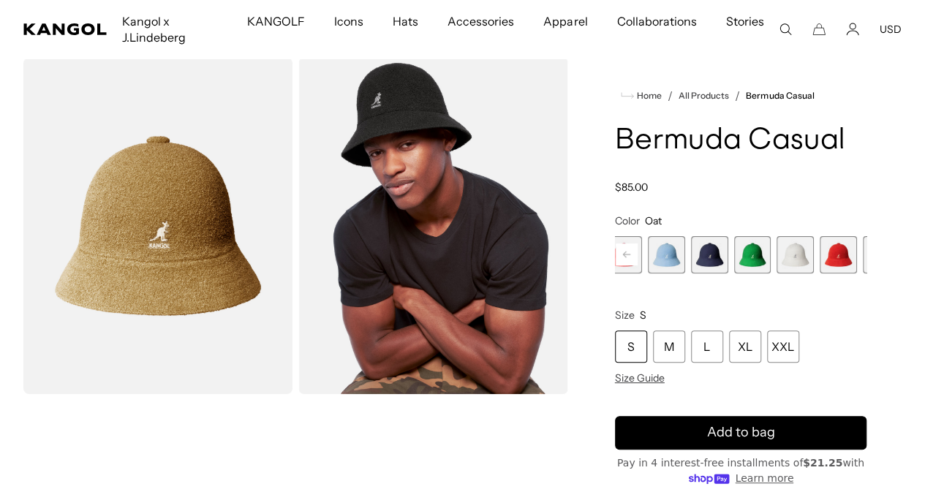
click at [819, 273] on span "10 of 12" at bounding box center [837, 254] width 37 height 37
